Goal: Task Accomplishment & Management: Use online tool/utility

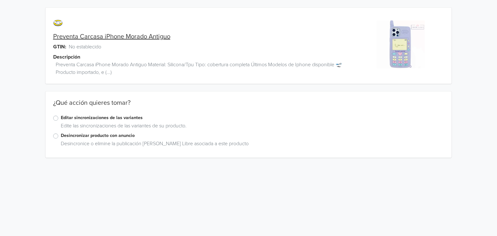
click at [113, 119] on label "Editar sincronizaciones de las variantes" at bounding box center [252, 117] width 383 height 7
click at [0, 0] on input "Editar sincronizaciones de las variantes" at bounding box center [0, 0] width 0 height 0
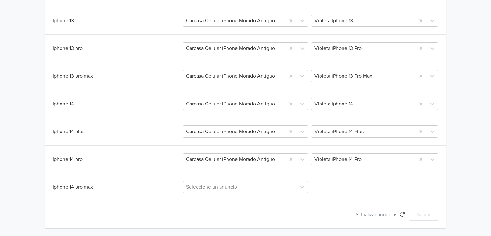
scroll to position [372, 0]
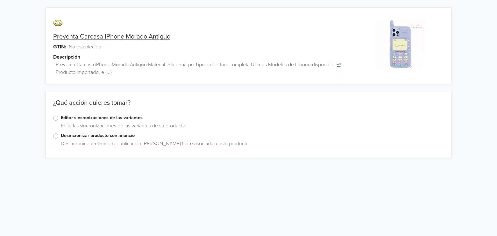
click at [126, 118] on label "Editar sincronizaciones de las variantes" at bounding box center [252, 117] width 383 height 7
click at [0, 0] on input "Editar sincronizaciones de las variantes" at bounding box center [0, 0] width 0 height 0
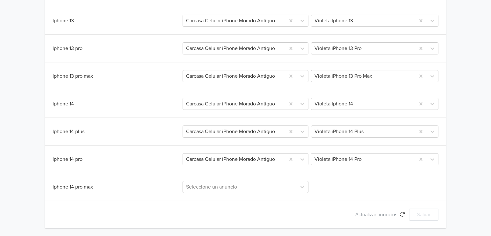
click at [249, 188] on div "Seleccione un anuncio" at bounding box center [245, 187] width 126 height 12
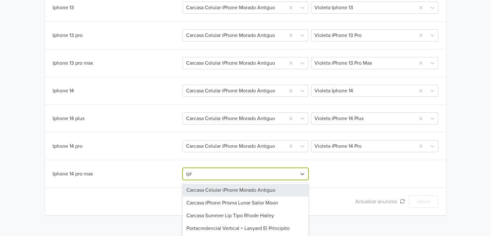
scroll to position [372, 0]
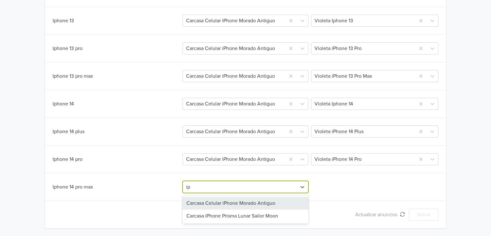
type input "i"
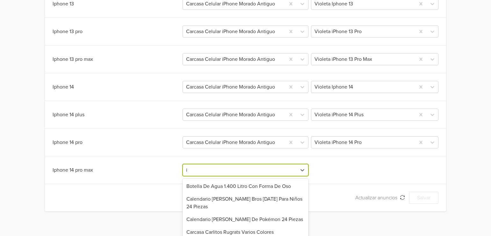
scroll to position [427, 0]
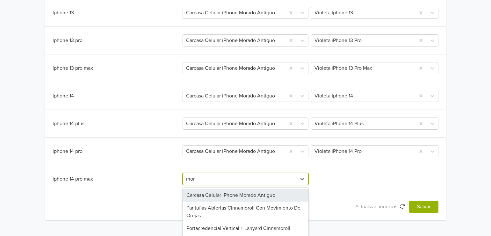
type input "[PERSON_NAME]"
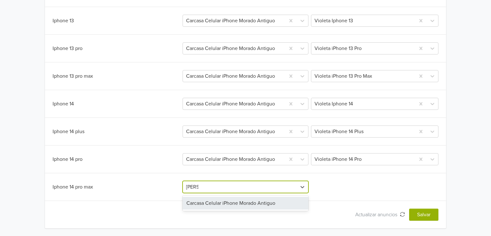
scroll to position [372, 0]
click at [255, 204] on div "Carcasa Celular iPhone Morado Antiguo" at bounding box center [245, 203] width 126 height 13
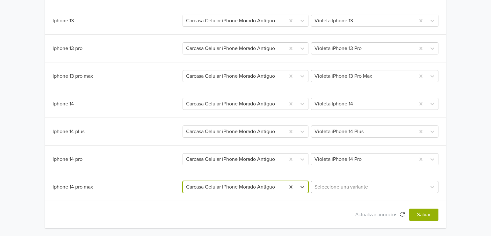
click at [332, 186] on div at bounding box center [368, 186] width 109 height 9
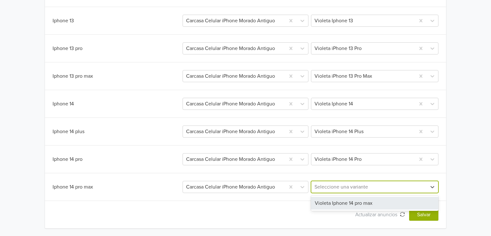
click at [345, 200] on div "Violeta Iphone 14 pro max" at bounding box center [374, 203] width 127 height 13
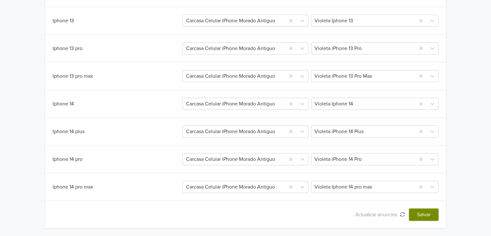
click at [421, 219] on button "Salvar" at bounding box center [423, 215] width 29 height 12
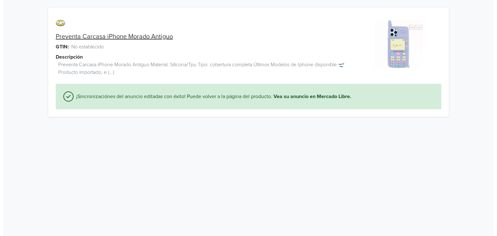
scroll to position [0, 0]
